Goal: Find specific page/section: Find specific page/section

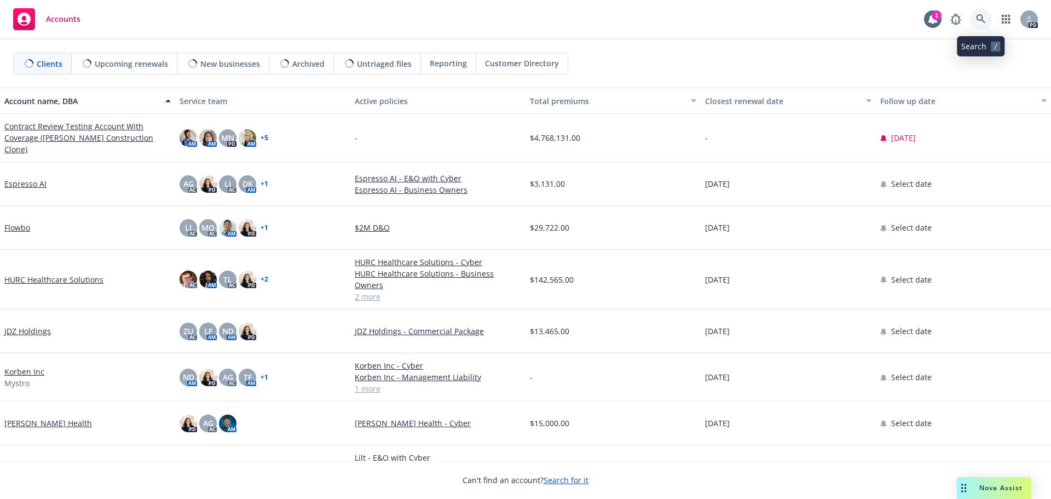
click at [982, 20] on icon at bounding box center [981, 19] width 10 height 10
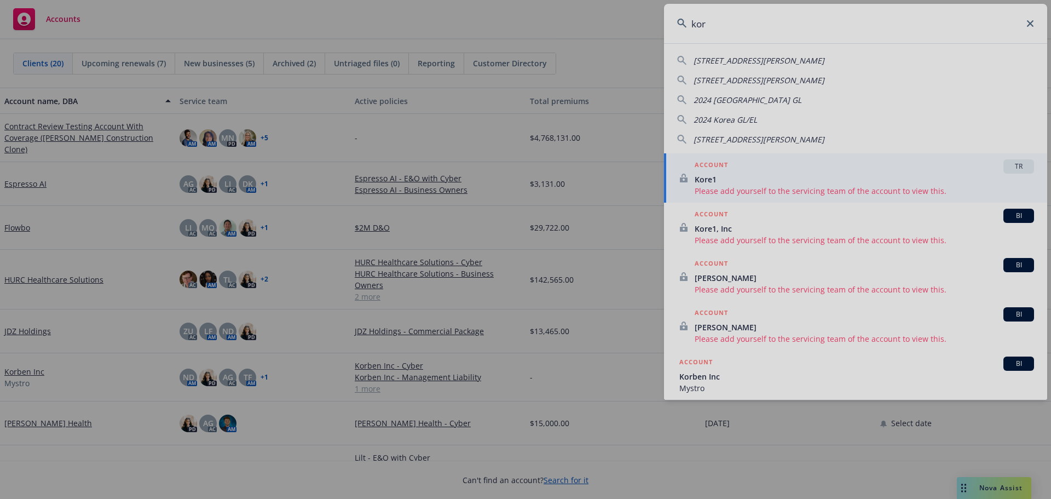
type input "kor"
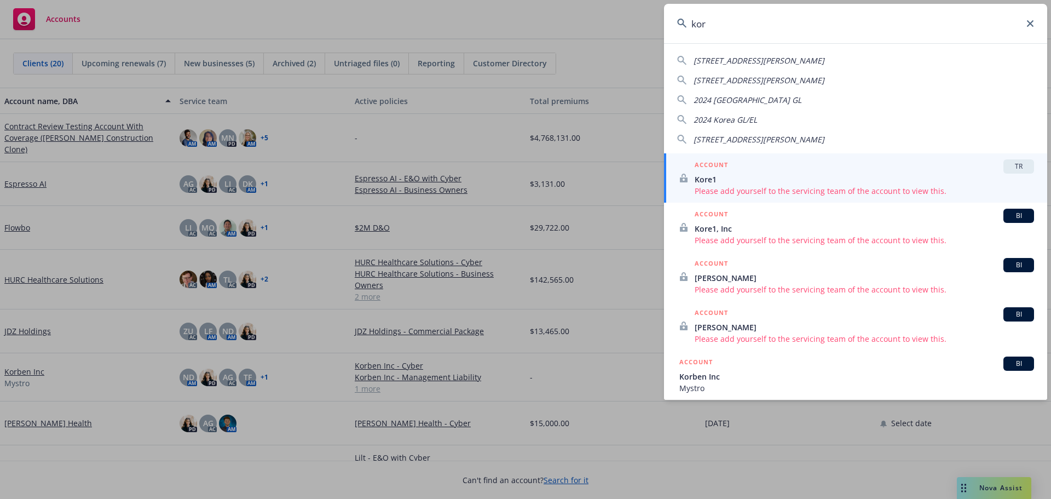
click at [756, 32] on input "kor" at bounding box center [855, 23] width 383 height 39
click at [1030, 20] on input "kor" at bounding box center [855, 23] width 383 height 39
click at [1028, 21] on icon at bounding box center [1030, 23] width 7 height 7
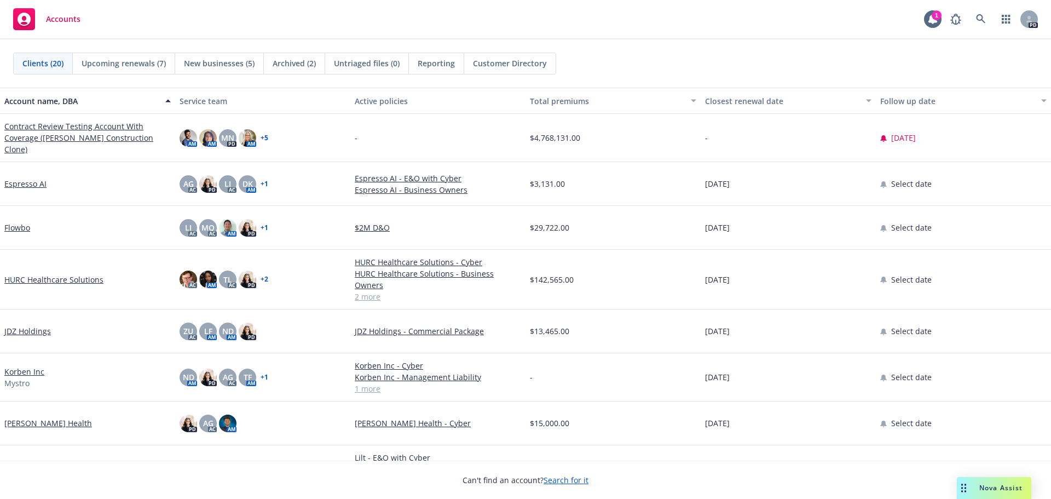
click at [25, 366] on link "Korben Inc" at bounding box center [24, 371] width 40 height 11
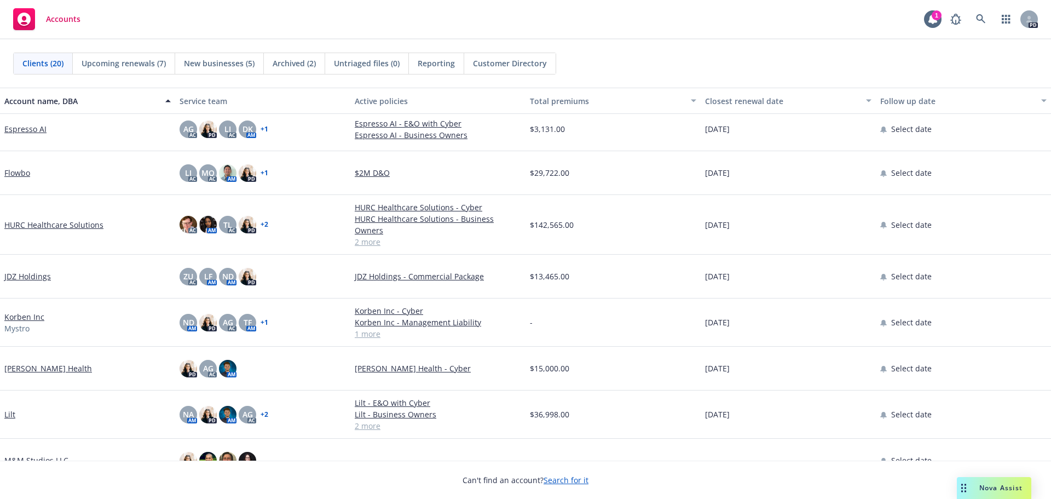
click at [261, 319] on link "+ 1" at bounding box center [265, 322] width 8 height 7
click at [107, 311] on div "Korben Inc Mystro" at bounding box center [87, 322] width 166 height 23
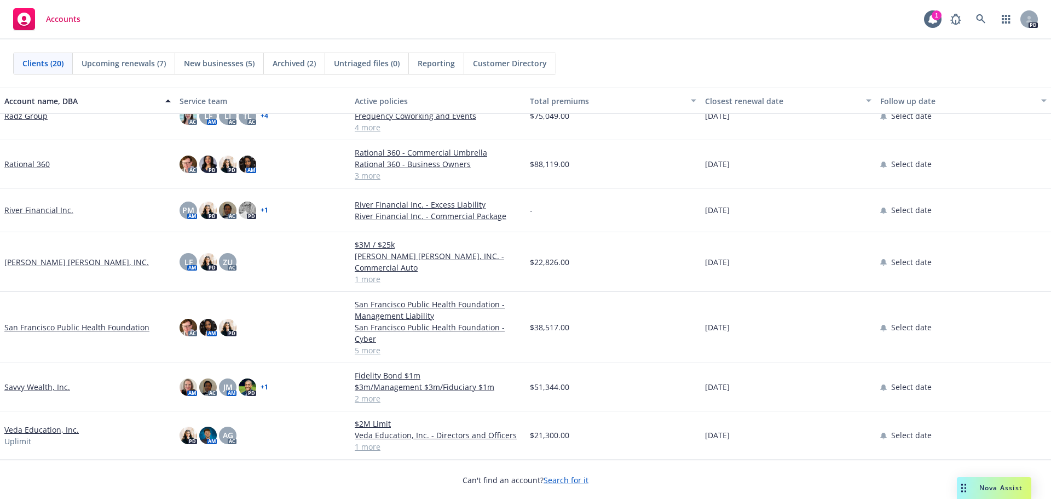
scroll to position [602, 0]
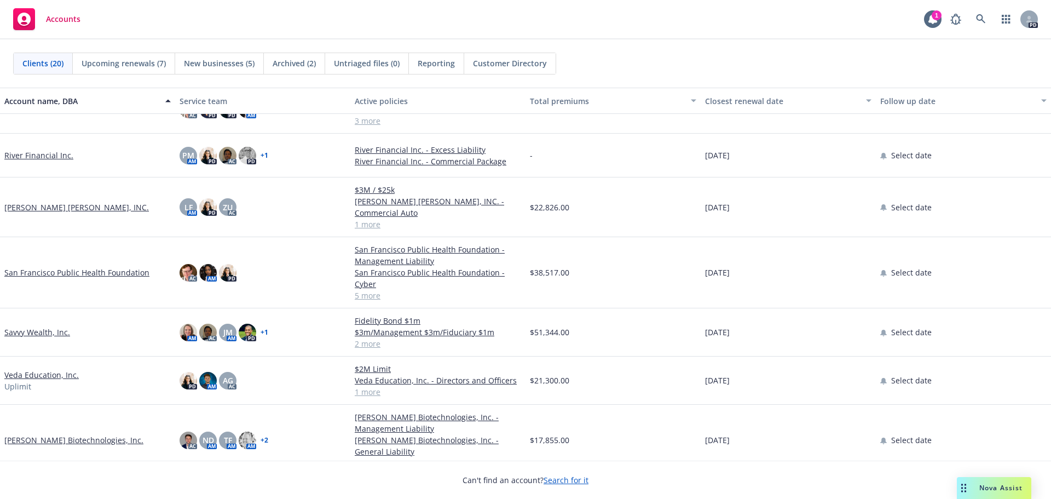
click at [61, 434] on link "[PERSON_NAME] Biotechnologies, Inc." at bounding box center [73, 439] width 139 height 11
